Goal: Task Accomplishment & Management: Manage account settings

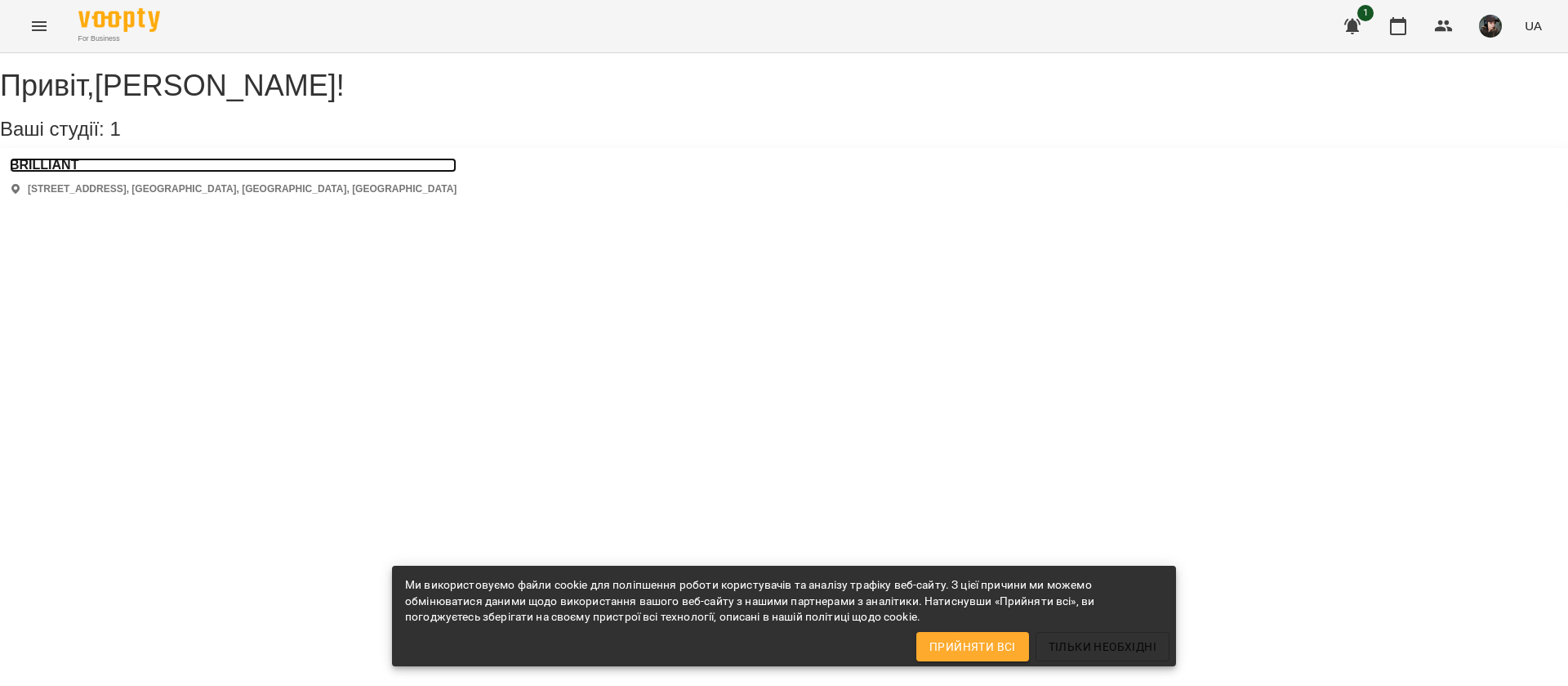
click at [81, 173] on h3 "BRILLIANT" at bounding box center [234, 165] width 447 height 15
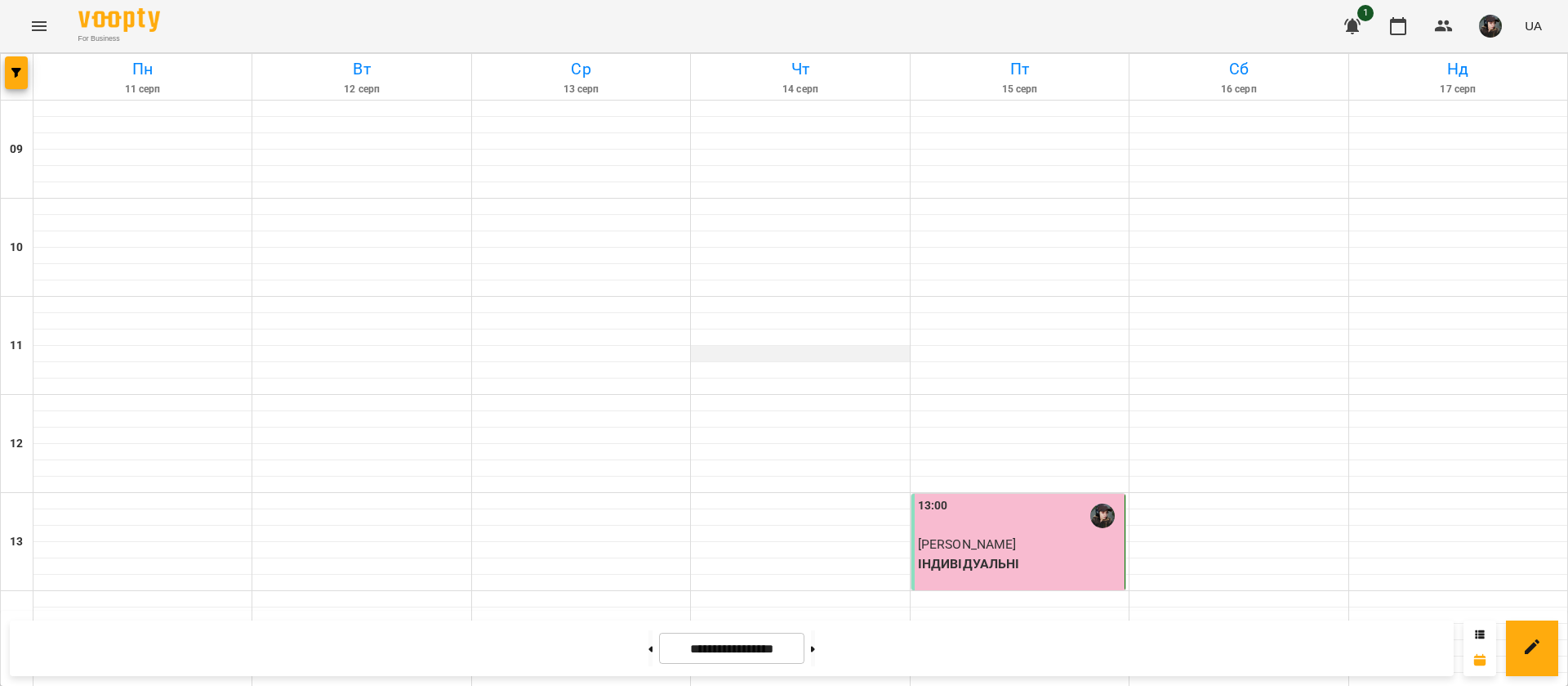
scroll to position [665, 0]
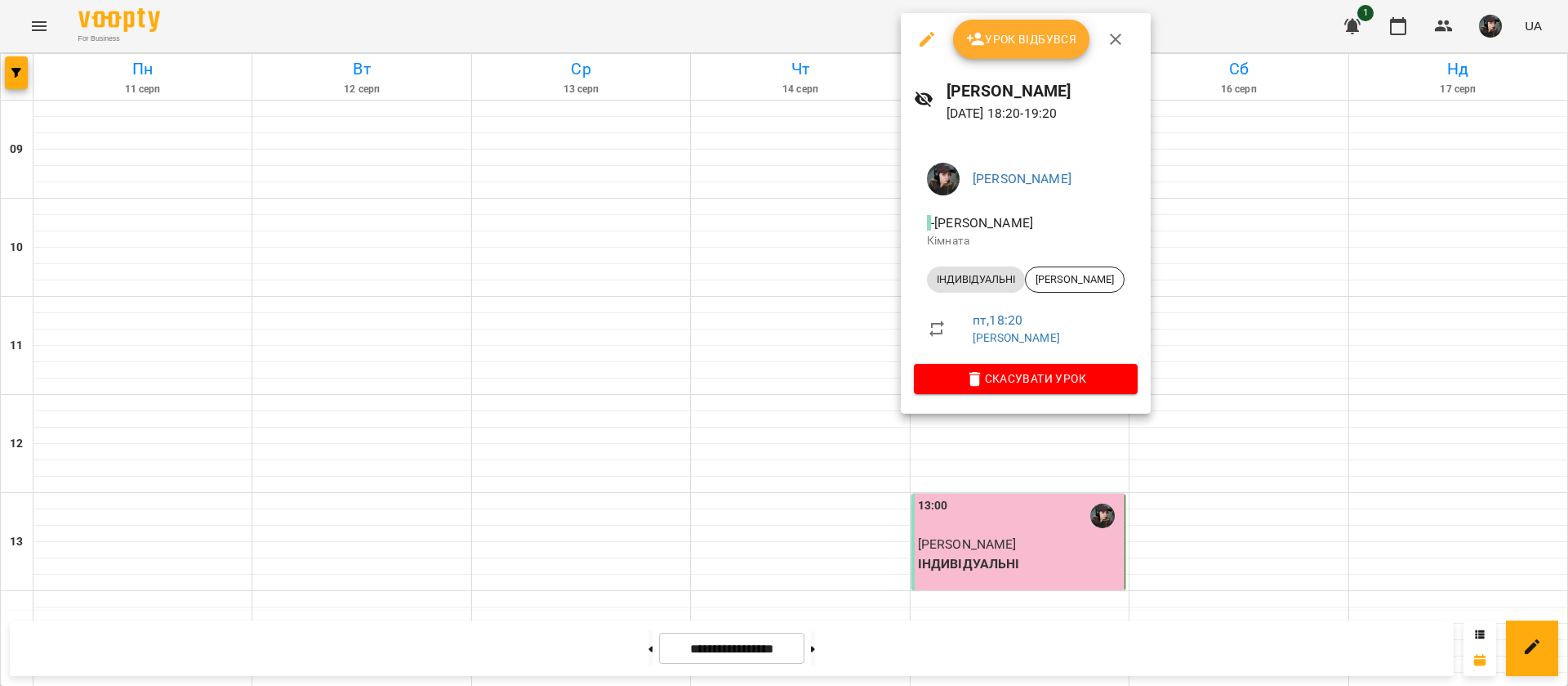
click at [1045, 56] on button "Урок відбувся" at bounding box center [1021, 39] width 137 height 39
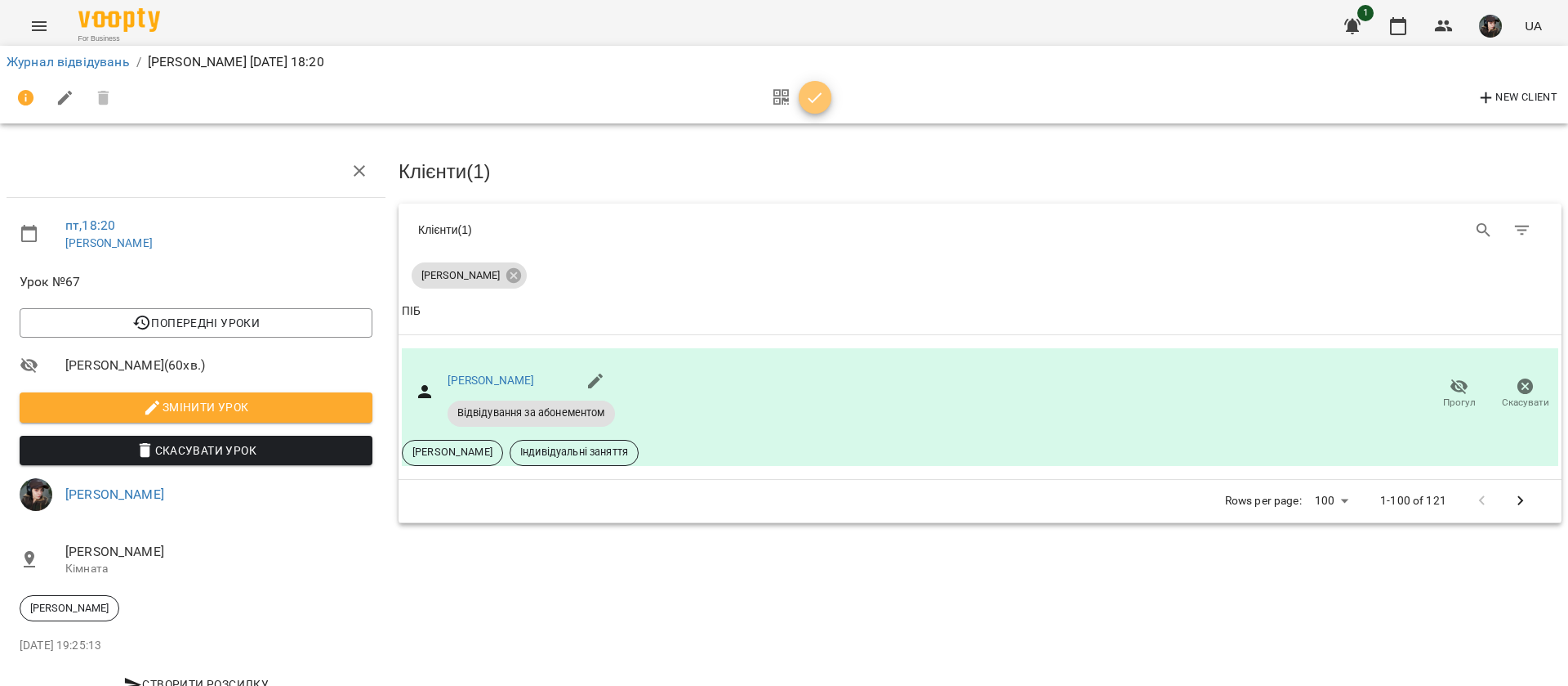
click at [818, 99] on icon "button" at bounding box center [815, 98] width 20 height 20
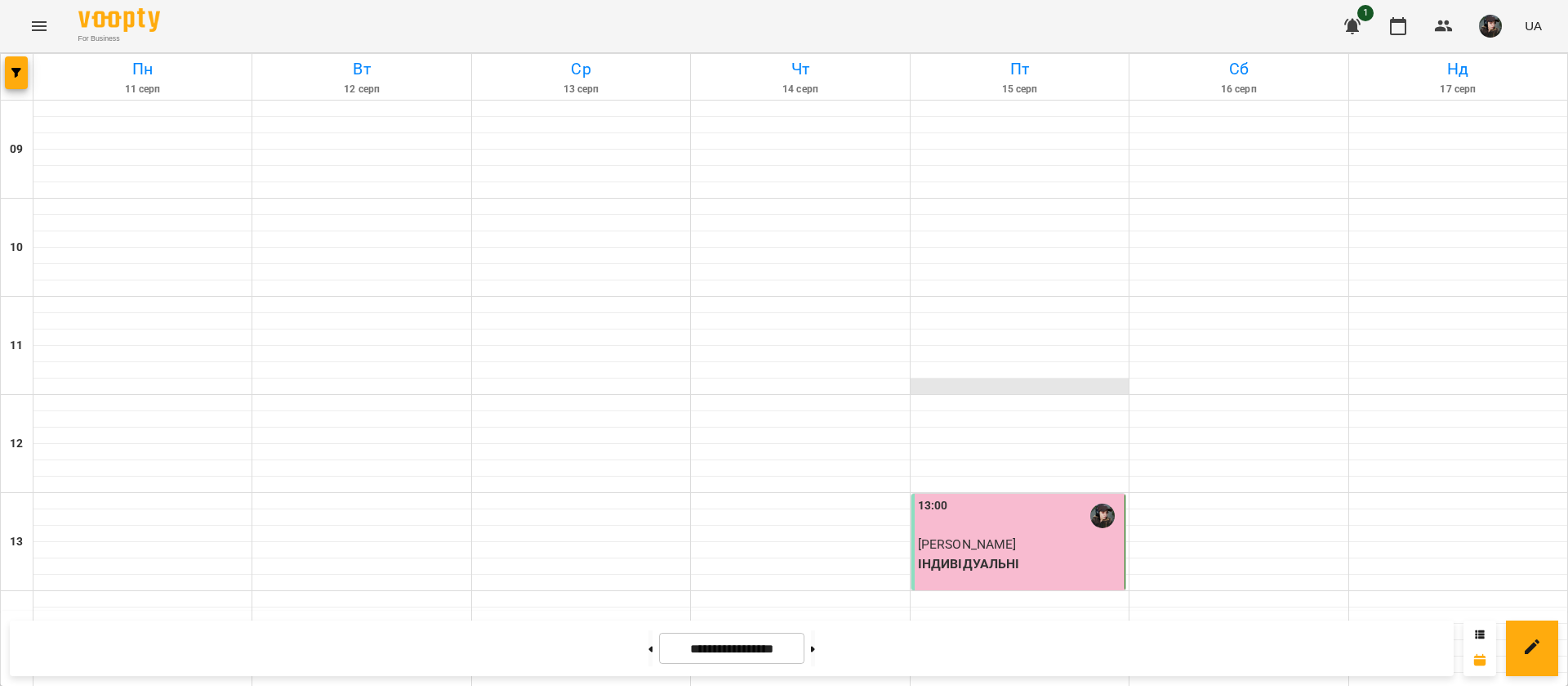
scroll to position [665, 0]
click at [815, 641] on button at bounding box center [813, 648] width 4 height 36
type input "**********"
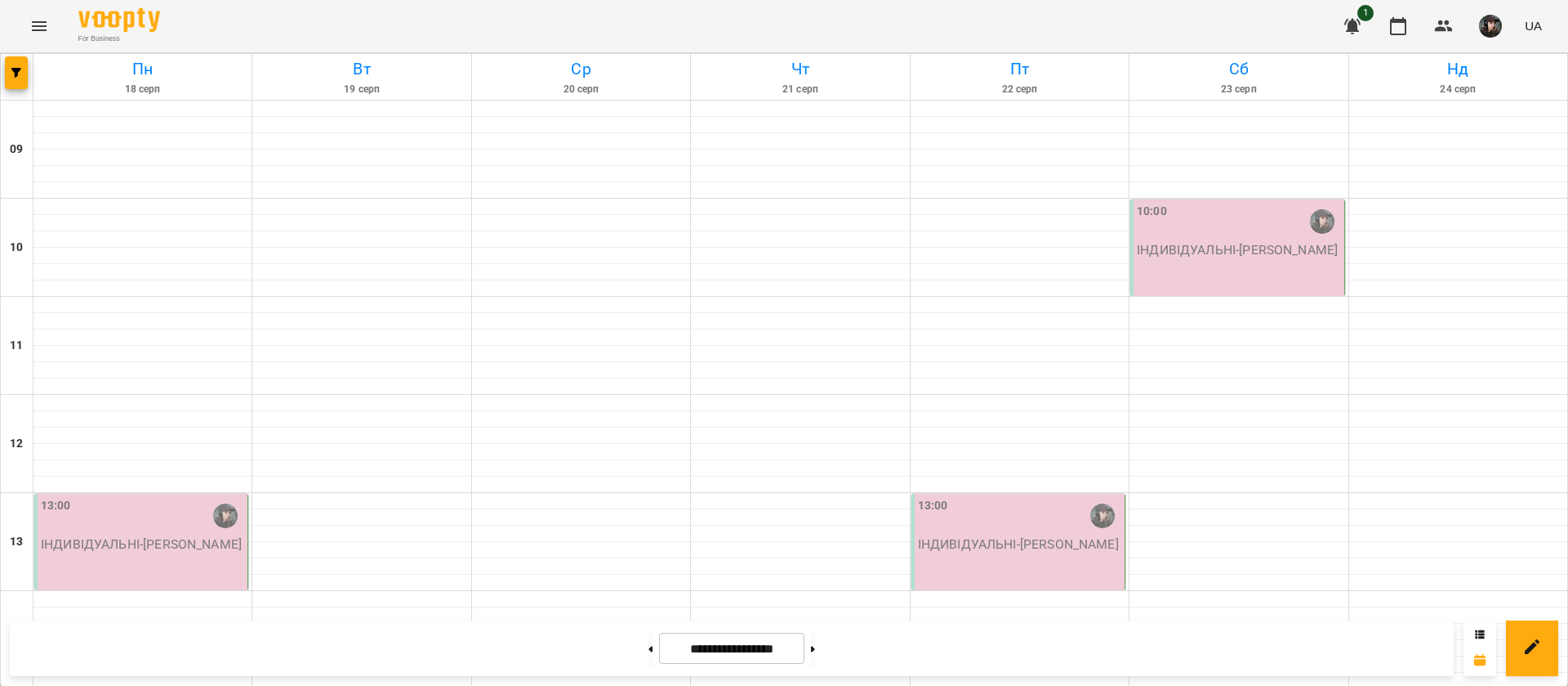
scroll to position [0, 0]
